Goal: Information Seeking & Learning: Learn about a topic

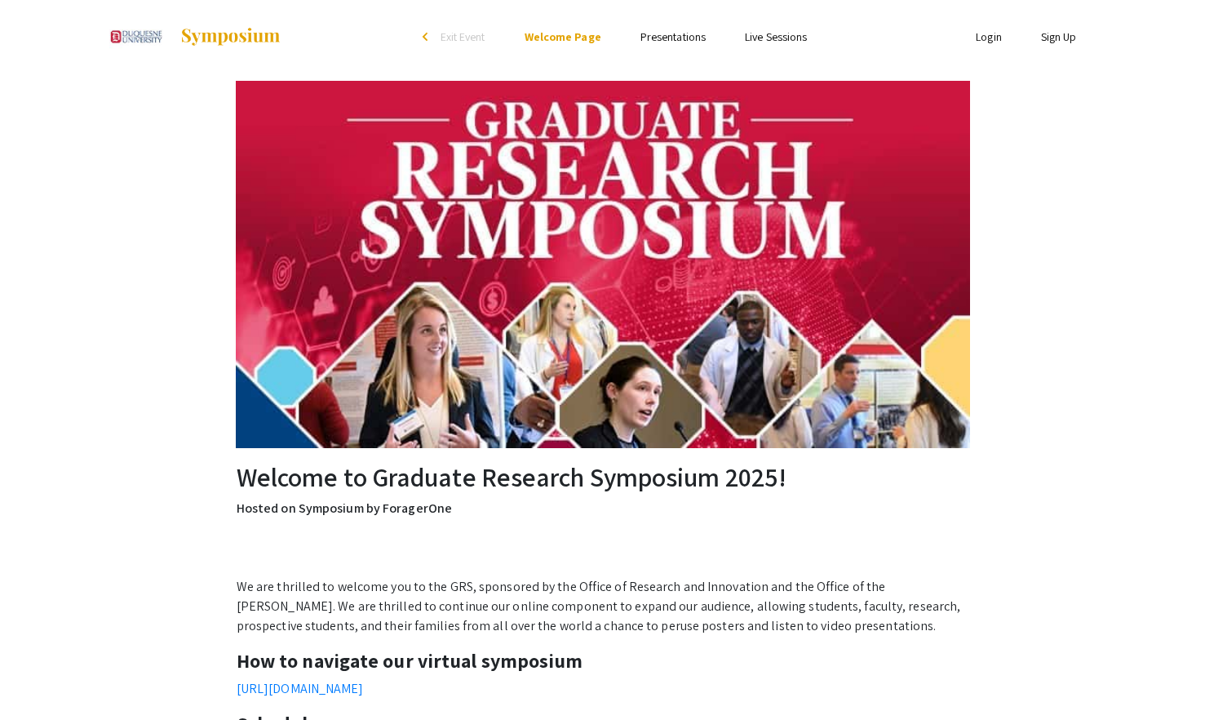
click at [680, 24] on ul "Skip navigation arrow_back_ios Exit Event Welcome Page Presentations Live Sessi…" at bounding box center [603, 36] width 326 height 73
click at [661, 40] on link "Presentations" at bounding box center [672, 36] width 65 height 15
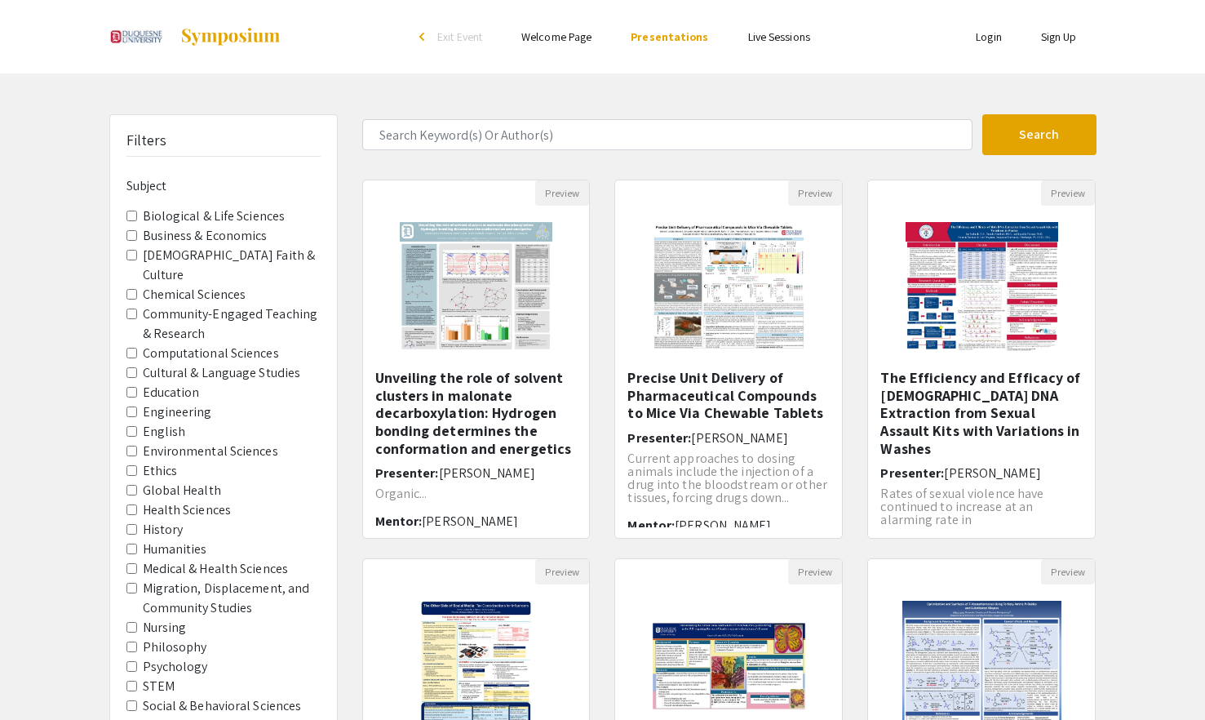
click at [456, 153] on form "Search" at bounding box center [729, 134] width 759 height 41
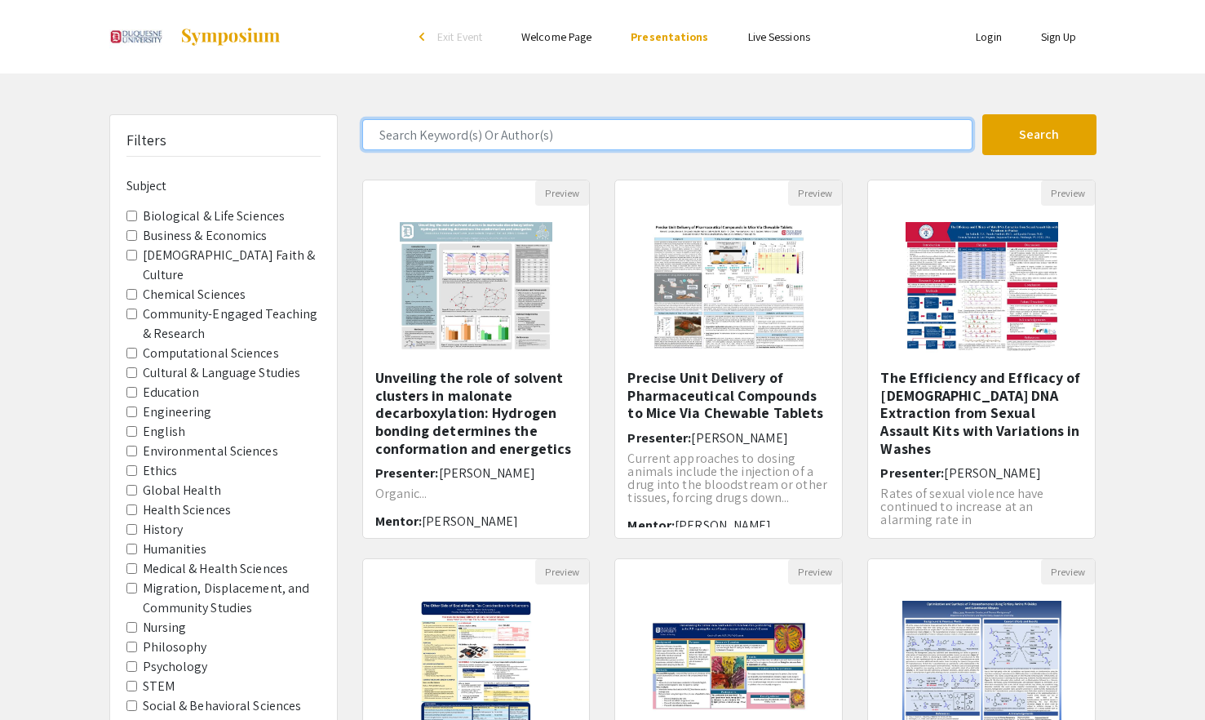
click at [476, 136] on input "Search Keyword(s) Or Author(s)" at bounding box center [667, 134] width 610 height 31
type input "medicine"
click at [982, 114] on button "Search" at bounding box center [1039, 134] width 114 height 41
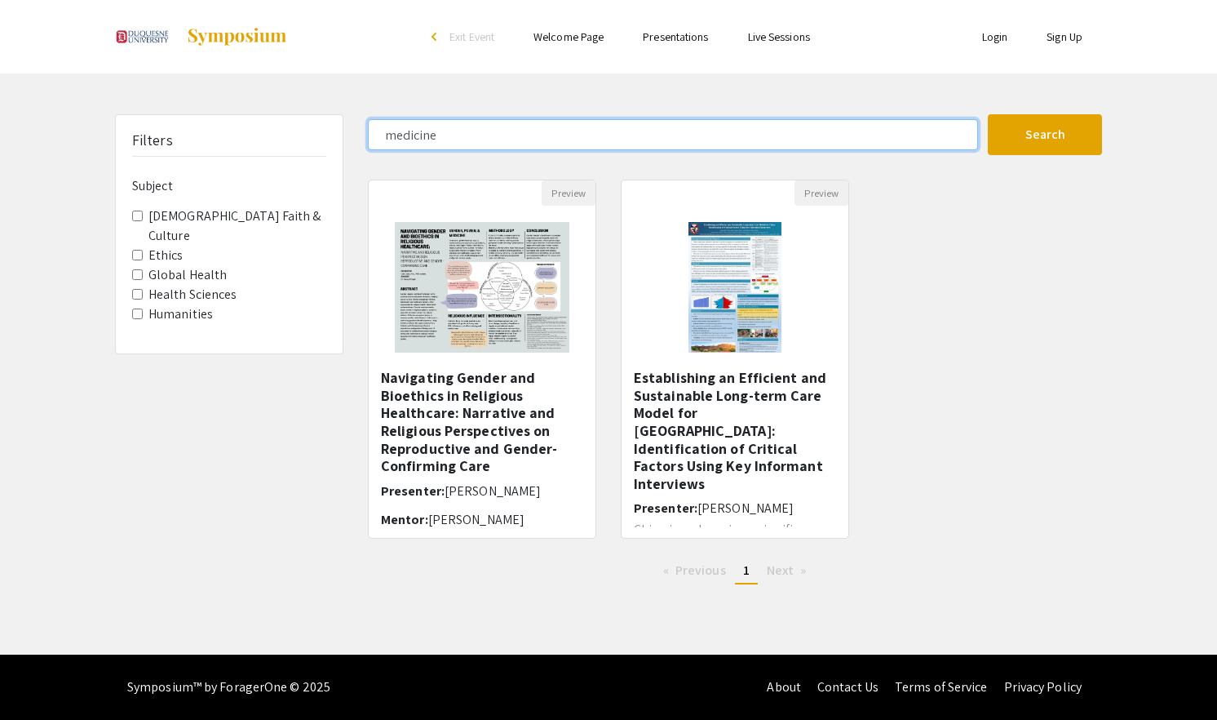
drag, startPoint x: 475, startPoint y: 133, endPoint x: 205, endPoint y: 152, distance: 270.7
click at [205, 152] on div "Filters Subject [DEMOGRAPHIC_DATA] Faith & Culture Ethics Global Health Health …" at bounding box center [609, 355] width 1012 height 483
click at [988, 114] on button "Search" at bounding box center [1045, 134] width 114 height 41
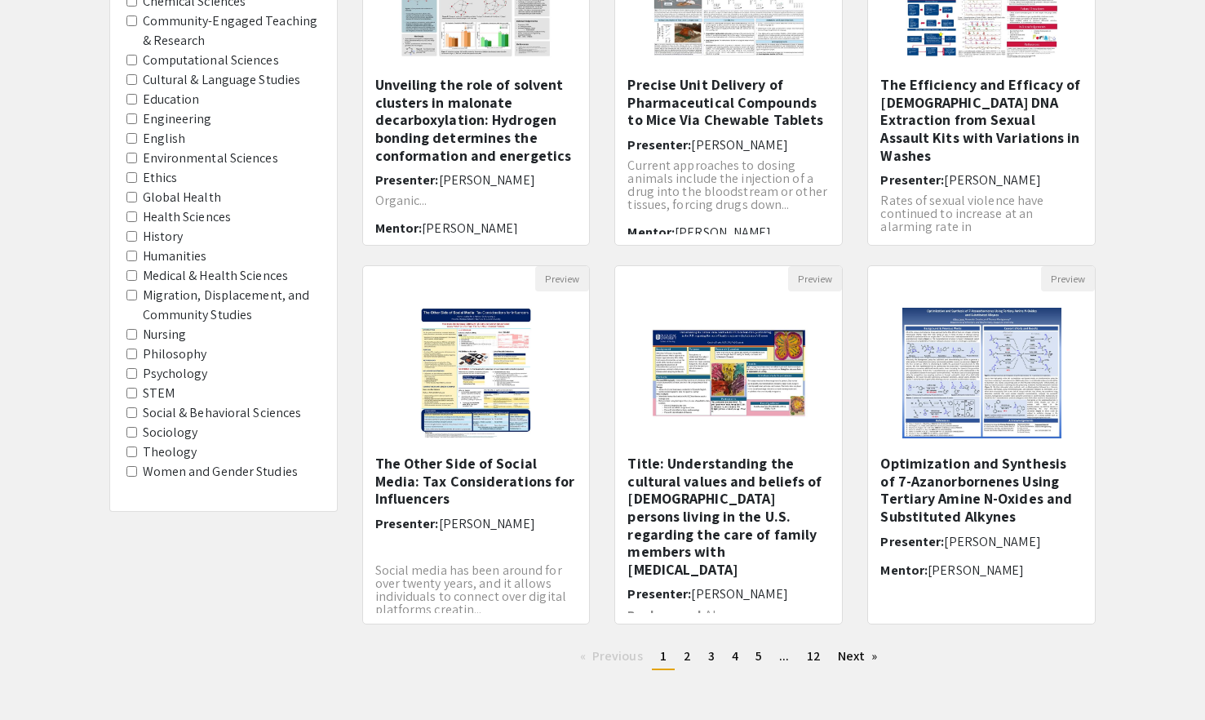
scroll to position [233, 0]
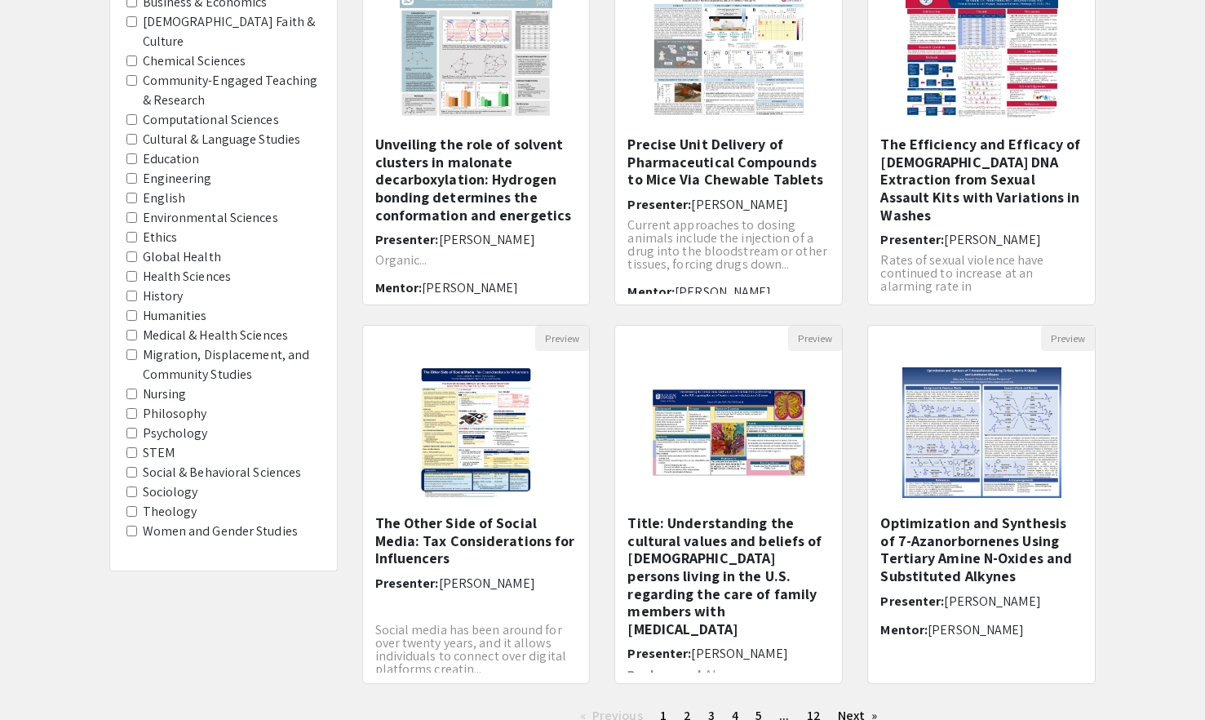
click at [184, 326] on label "Medical & Health Sciences" at bounding box center [216, 336] width 146 height 20
click at [137, 330] on Sciences "Medical & Health Sciences" at bounding box center [131, 335] width 11 height 11
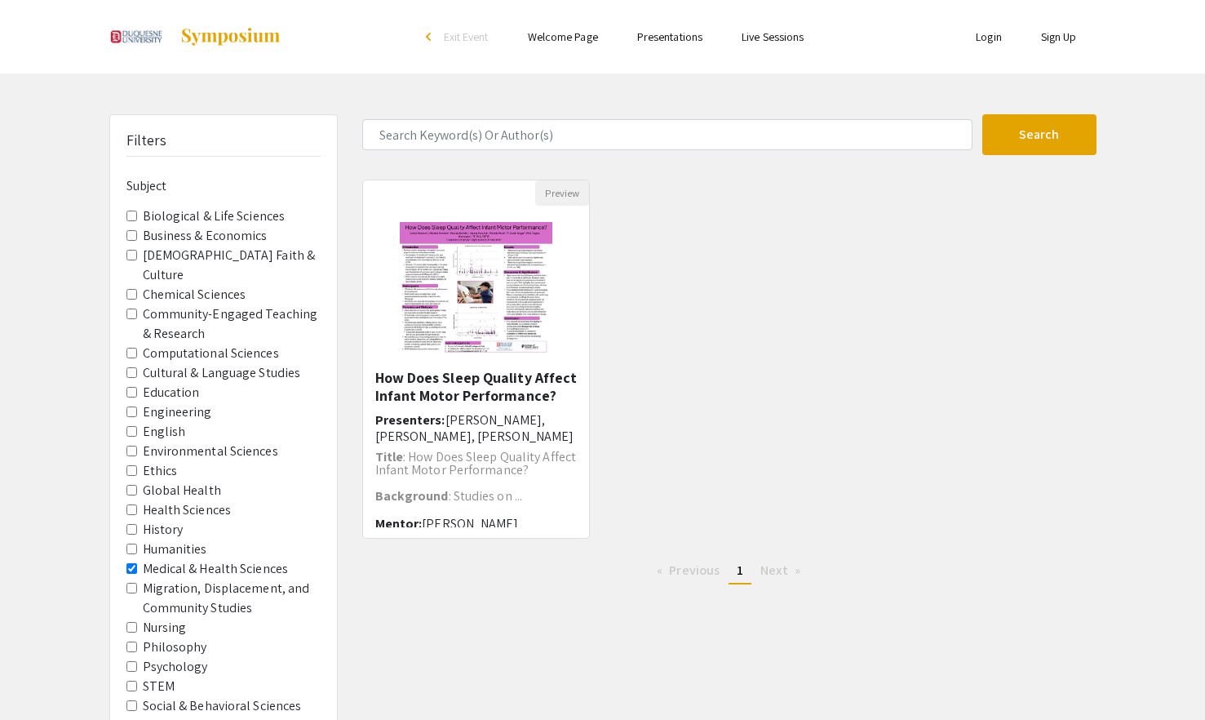
scroll to position [20, 0]
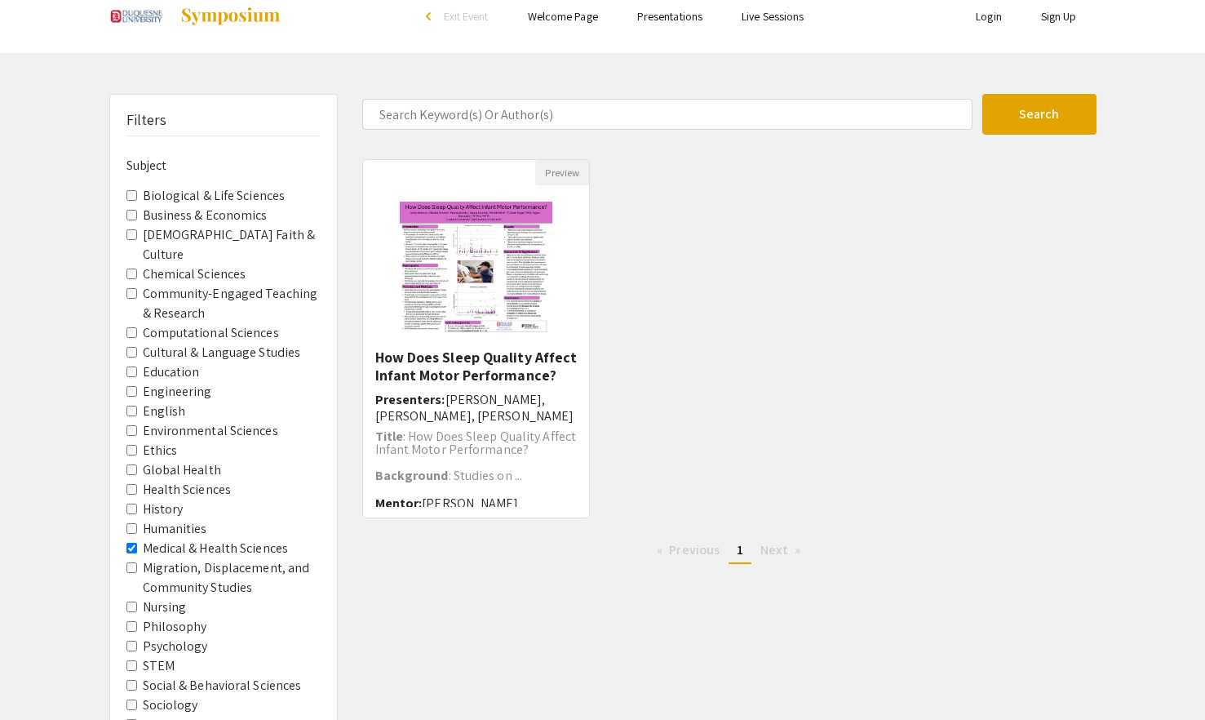
click at [134, 543] on Sciences "Medical & Health Sciences" at bounding box center [131, 548] width 11 height 11
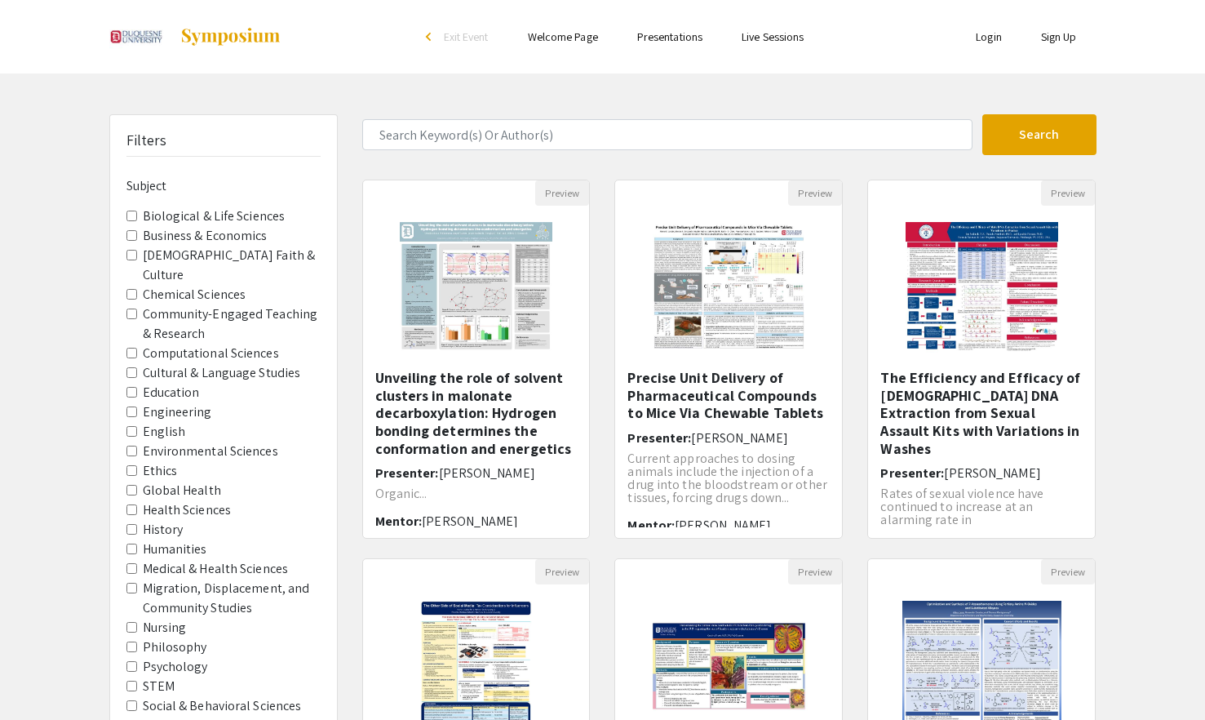
click at [128, 255] on Culture "[DEMOGRAPHIC_DATA] Faith & Culture" at bounding box center [131, 255] width 11 height 11
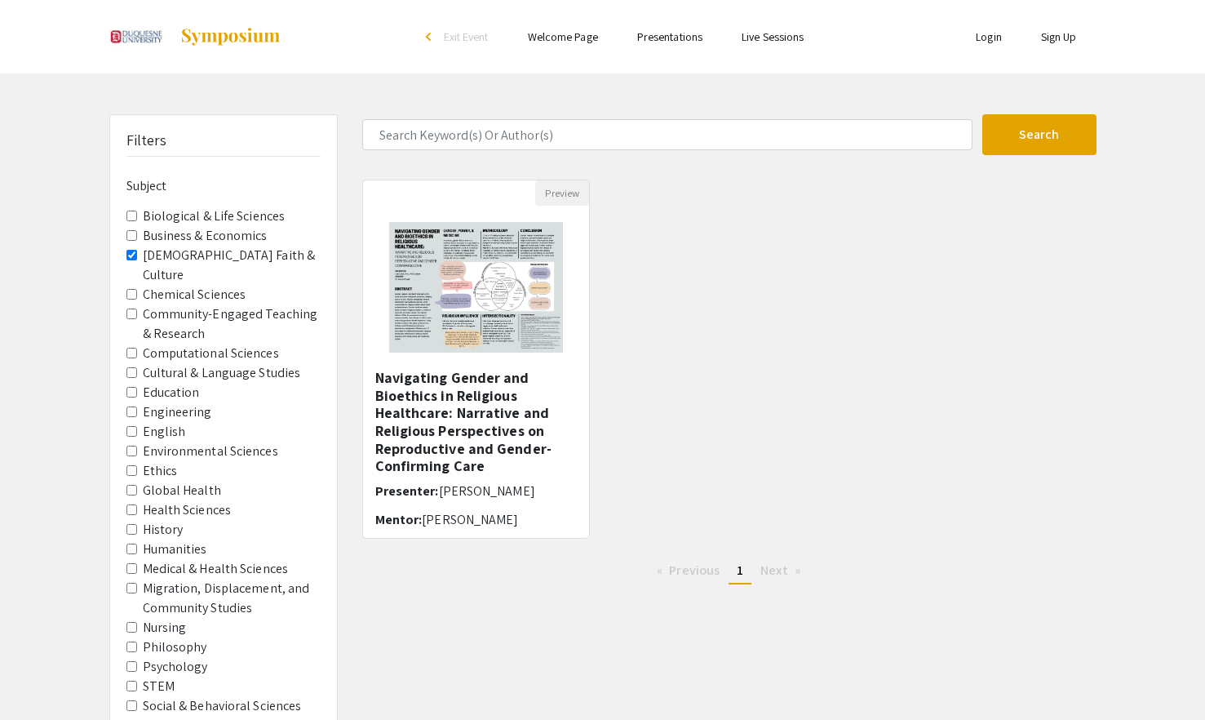
click at [499, 415] on h5 "Navigating Gender and Bioethics in Religious Healthcare: Narrative and Religiou…" at bounding box center [476, 422] width 202 height 106
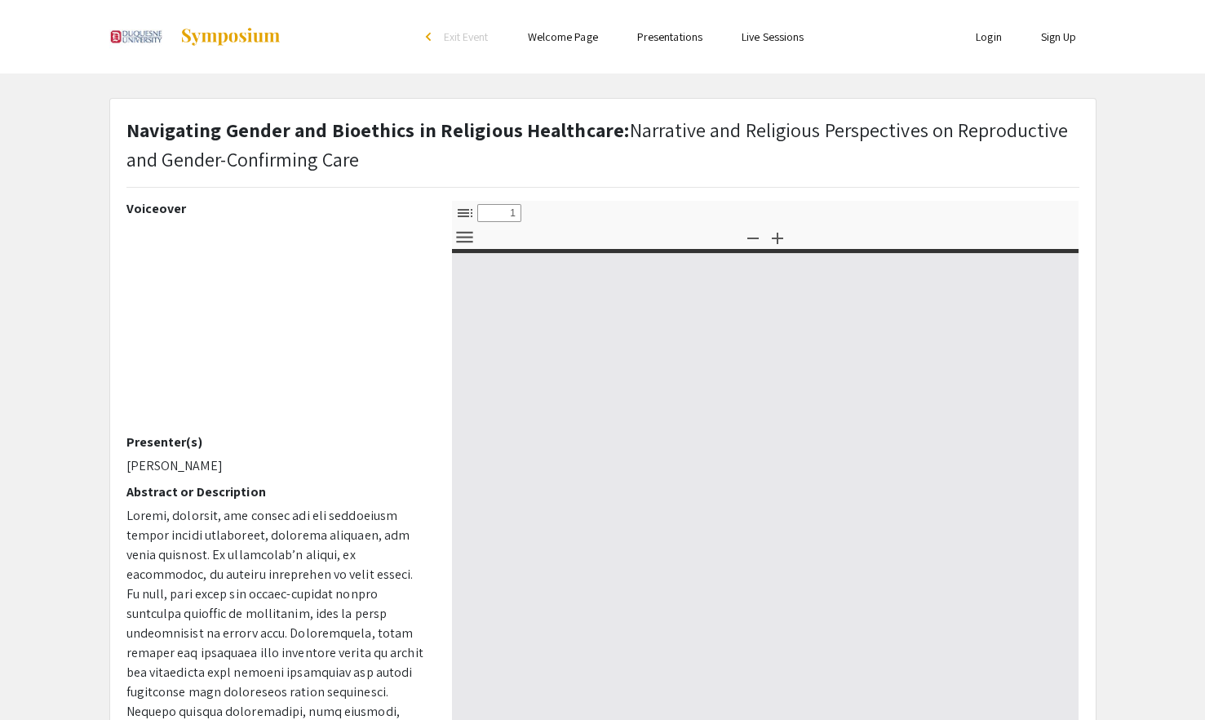
select select "custom"
type input "0"
select select "custom"
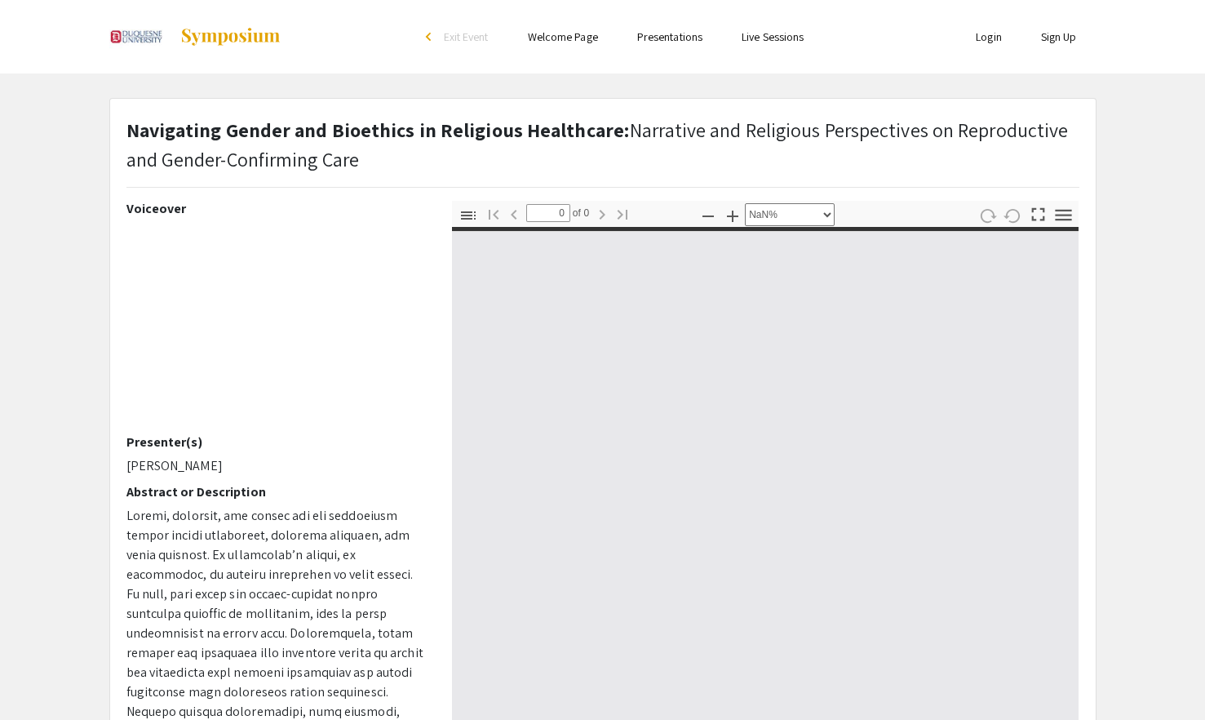
type input "1"
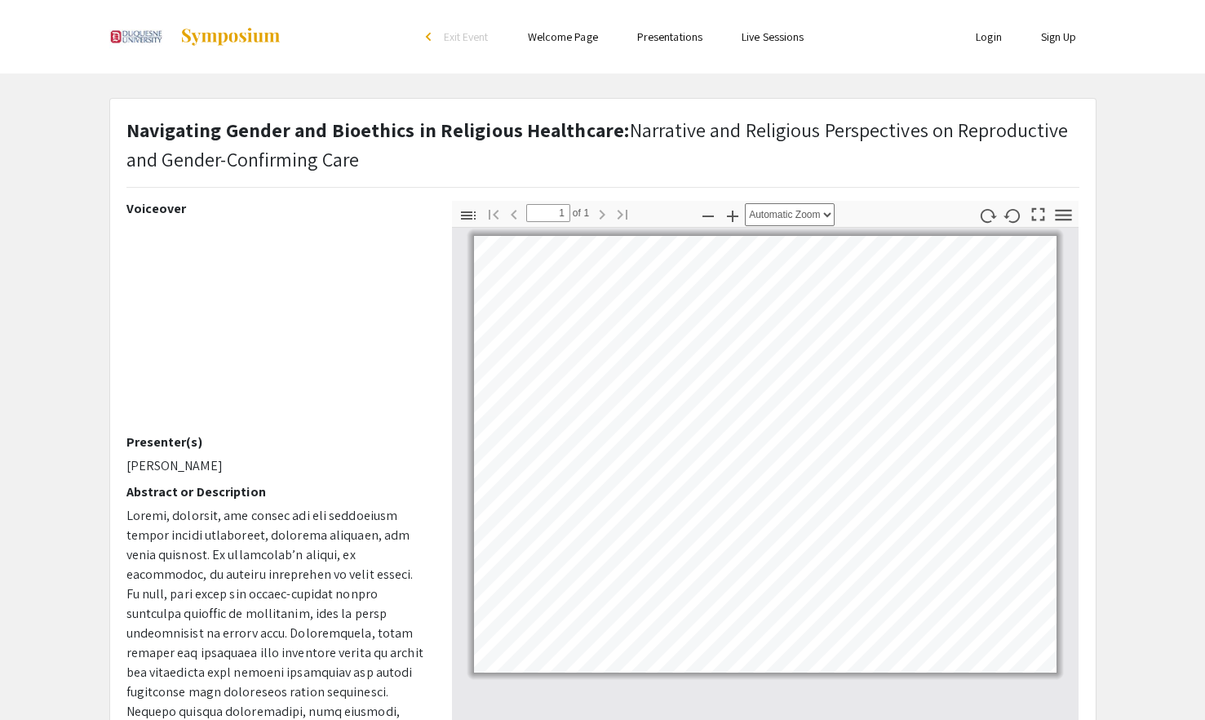
select select "custom"
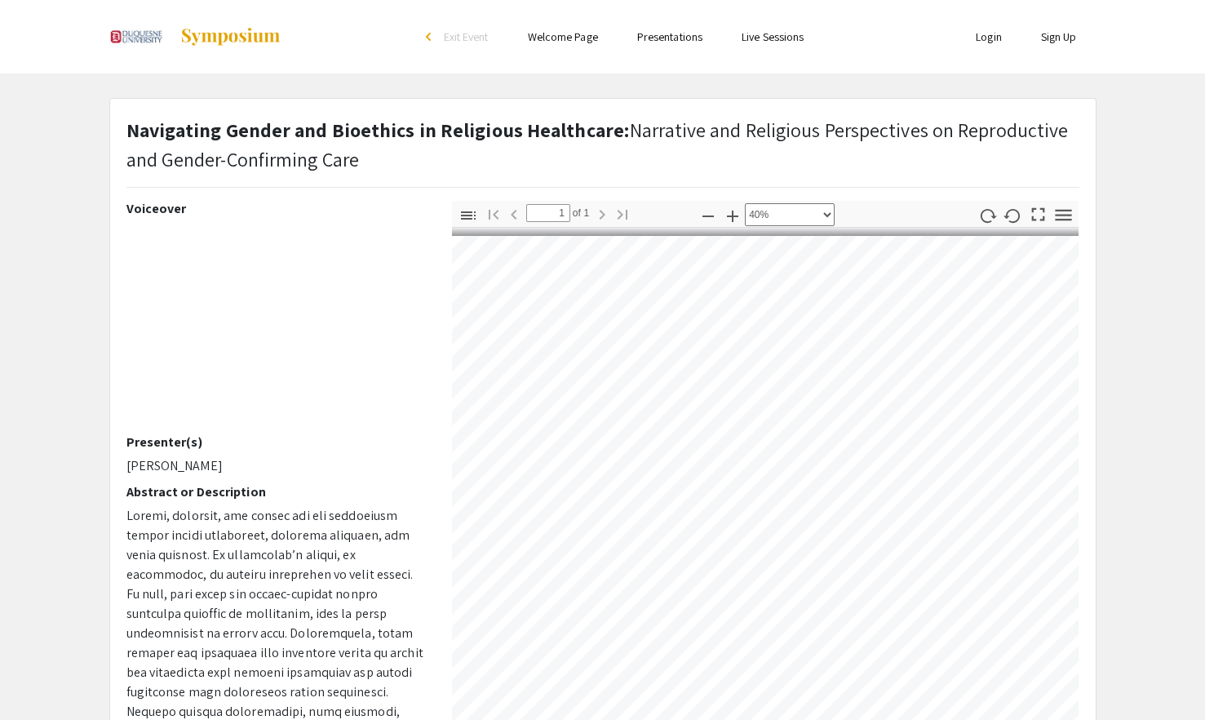
click at [438, 45] on li "arrow_back_ios Exit Event" at bounding box center [461, 37] width 94 height 20
